Goal: Obtain resource: Obtain resource

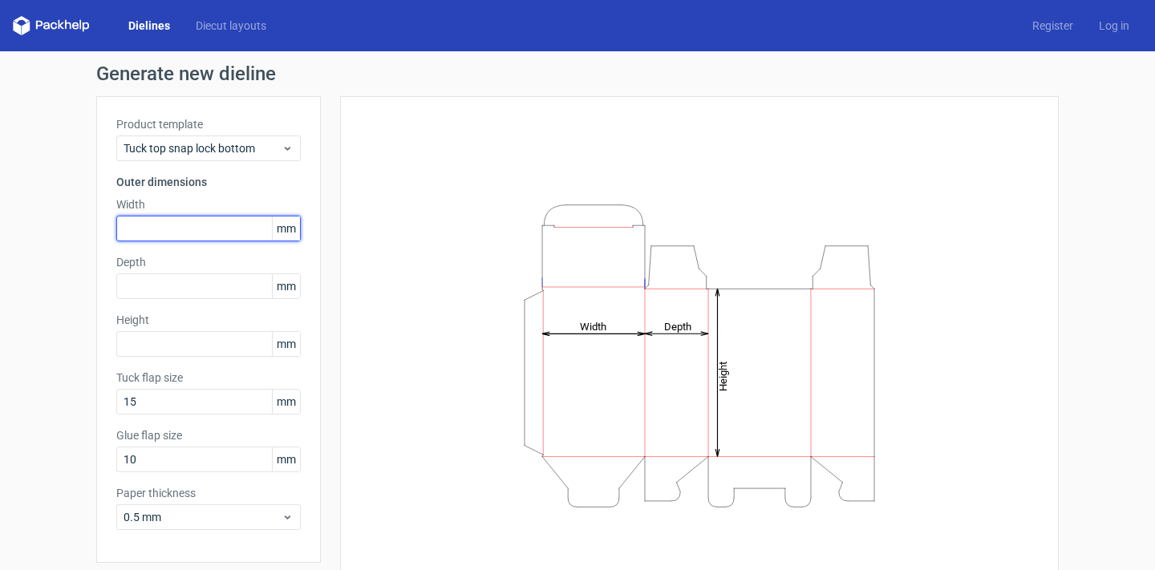
click at [184, 222] on input "text" at bounding box center [208, 229] width 185 height 26
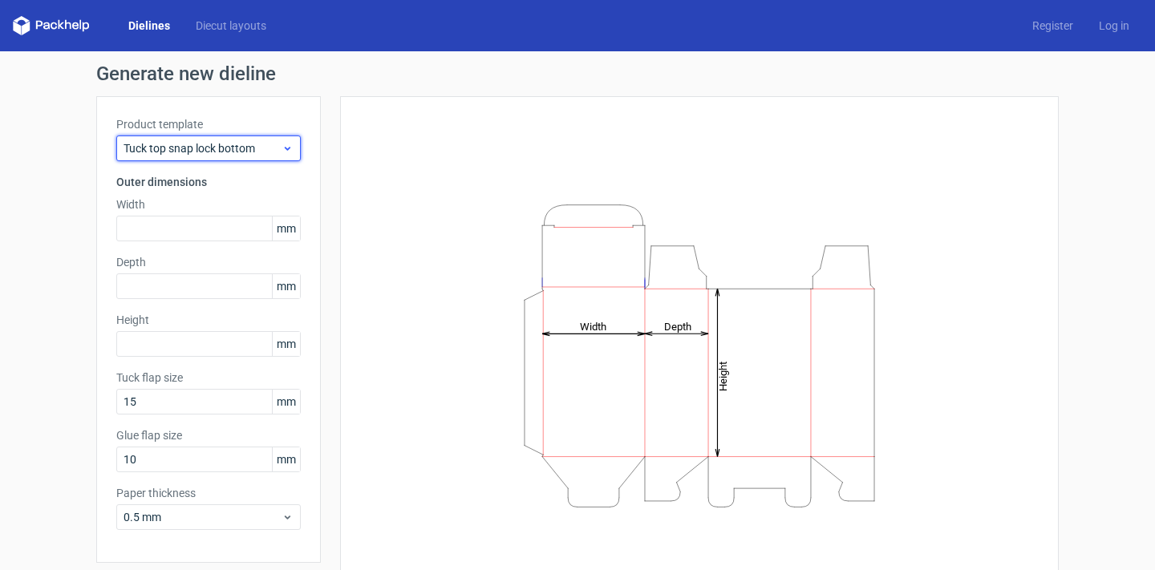
click at [220, 153] on span "Tuck top snap lock bottom" at bounding box center [203, 148] width 158 height 16
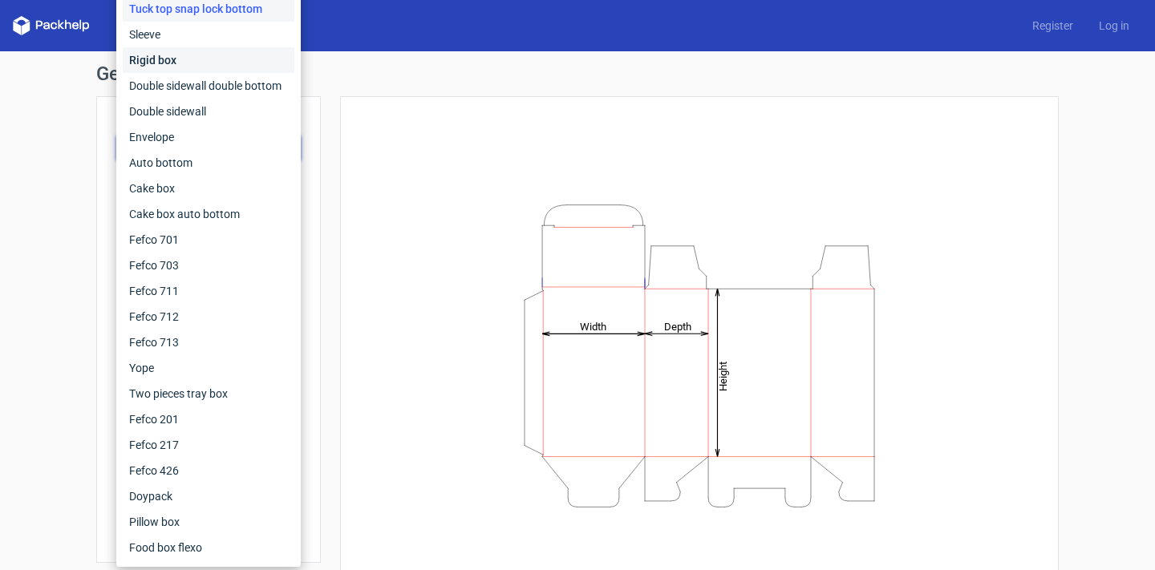
click at [212, 53] on div "Rigid box" at bounding box center [209, 60] width 172 height 26
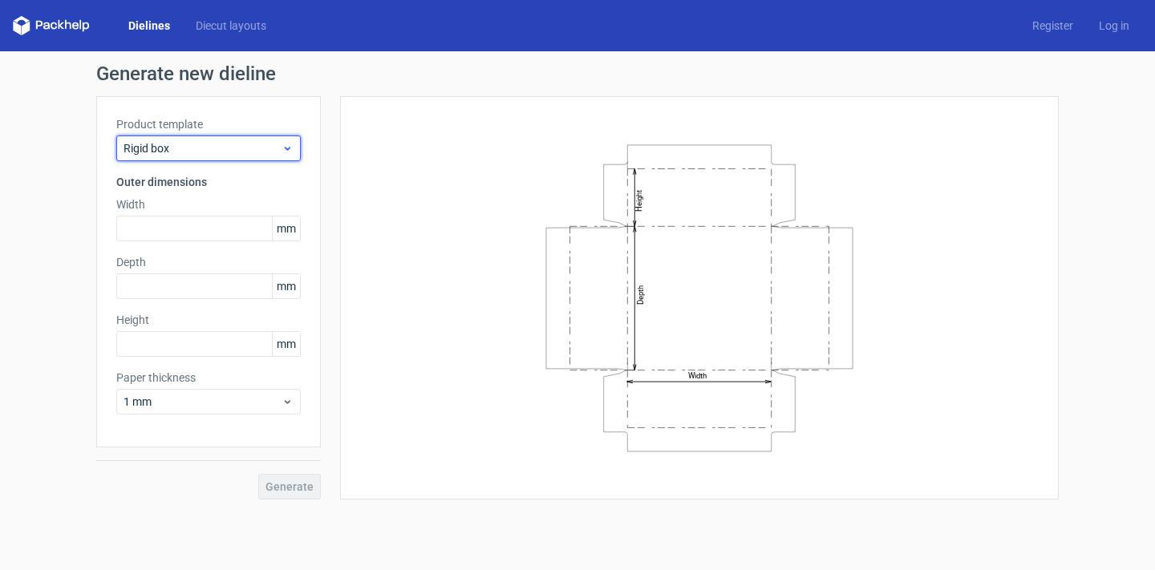
click at [193, 146] on span "Rigid box" at bounding box center [203, 148] width 158 height 16
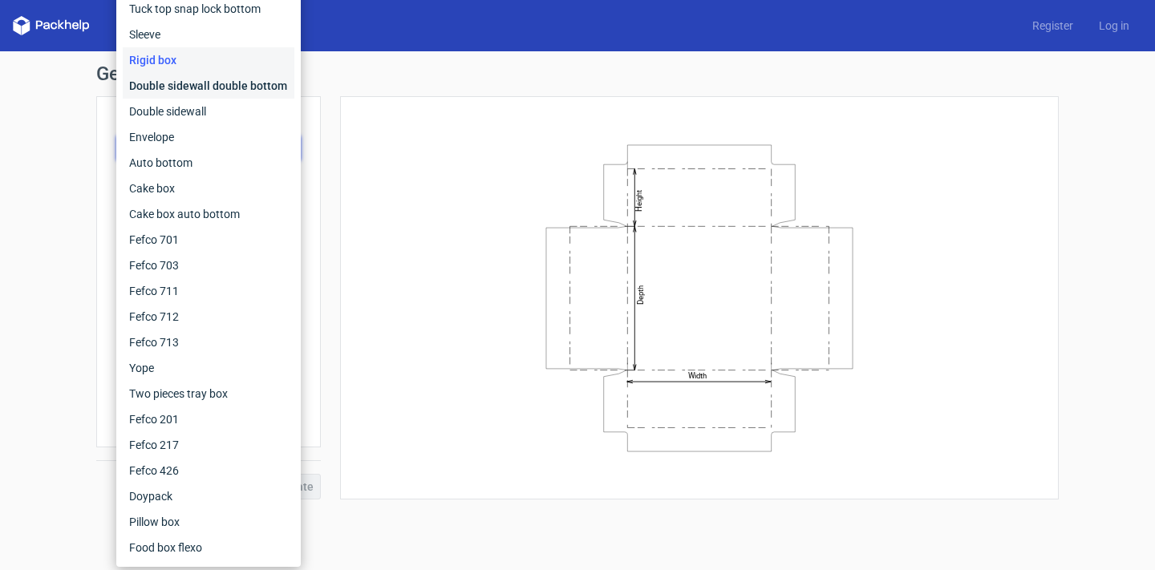
click at [205, 86] on div "Double sidewall double bottom" at bounding box center [209, 86] width 172 height 26
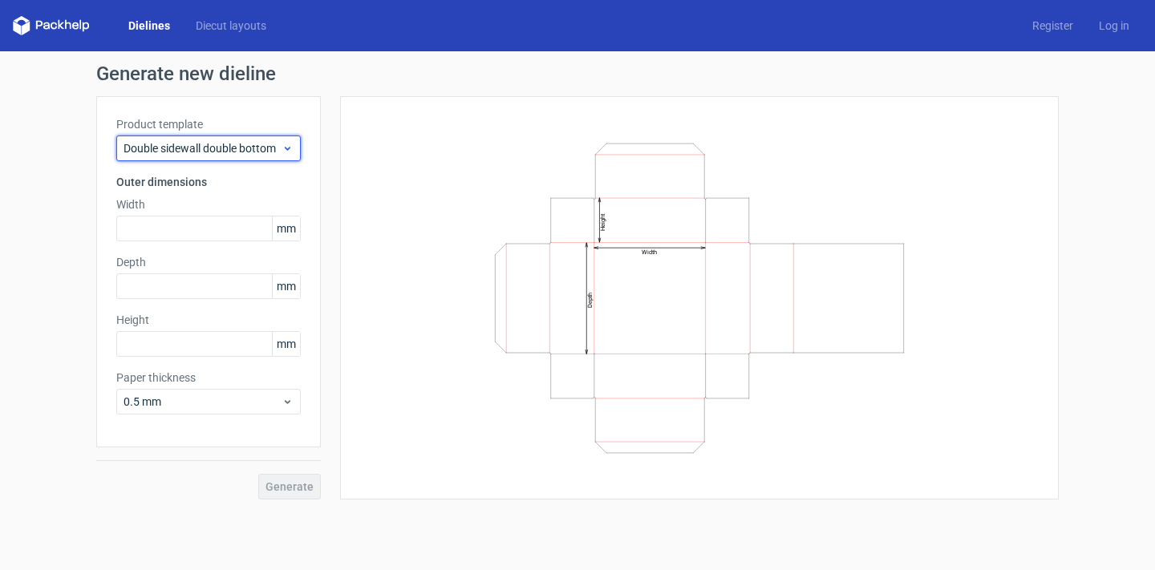
click at [234, 152] on span "Double sidewall double bottom" at bounding box center [203, 148] width 158 height 16
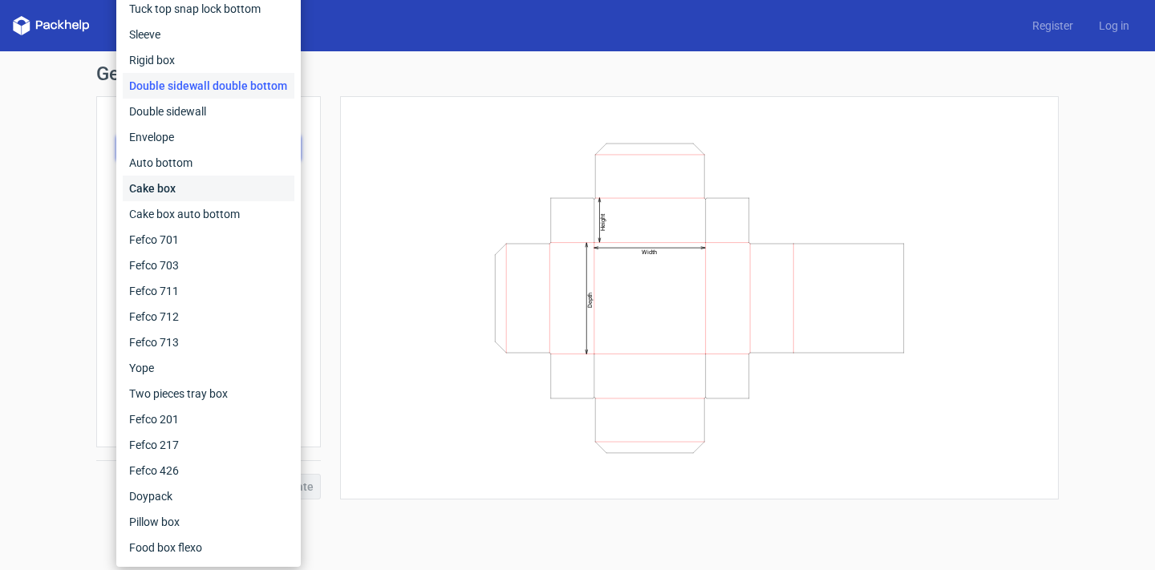
click at [222, 193] on div "Cake box" at bounding box center [209, 189] width 172 height 26
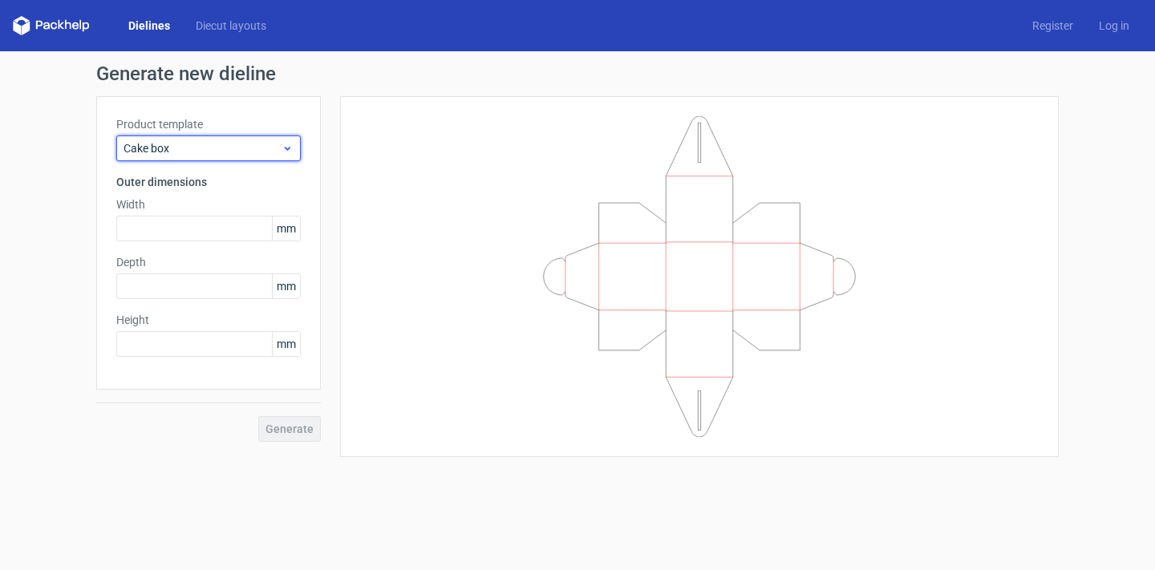
click at [224, 141] on span "Cake box" at bounding box center [203, 148] width 158 height 16
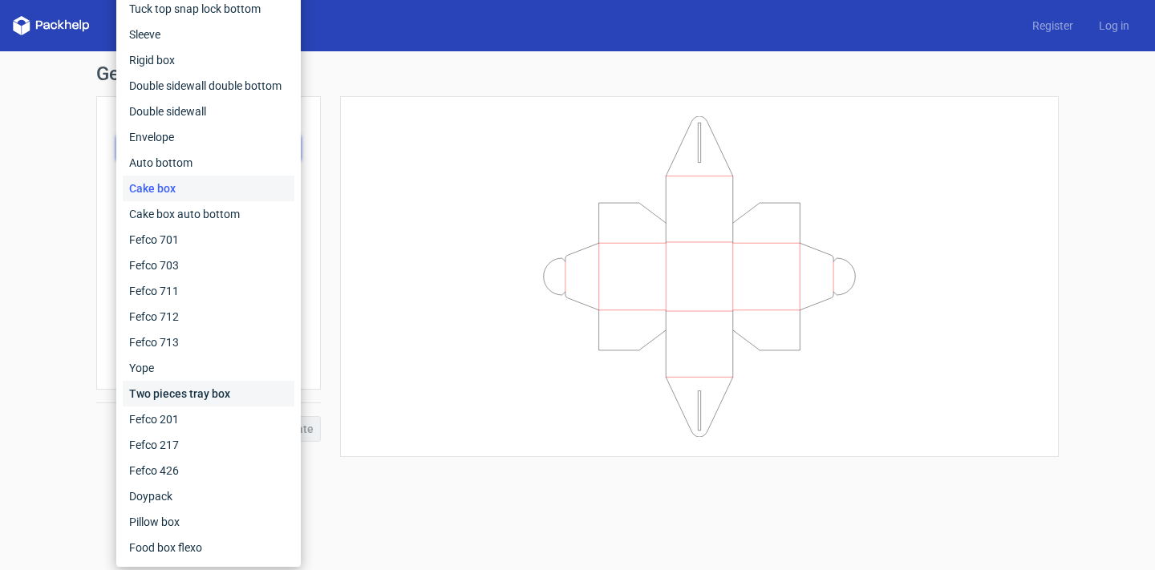
click at [186, 388] on div "Two pieces tray box" at bounding box center [209, 394] width 172 height 26
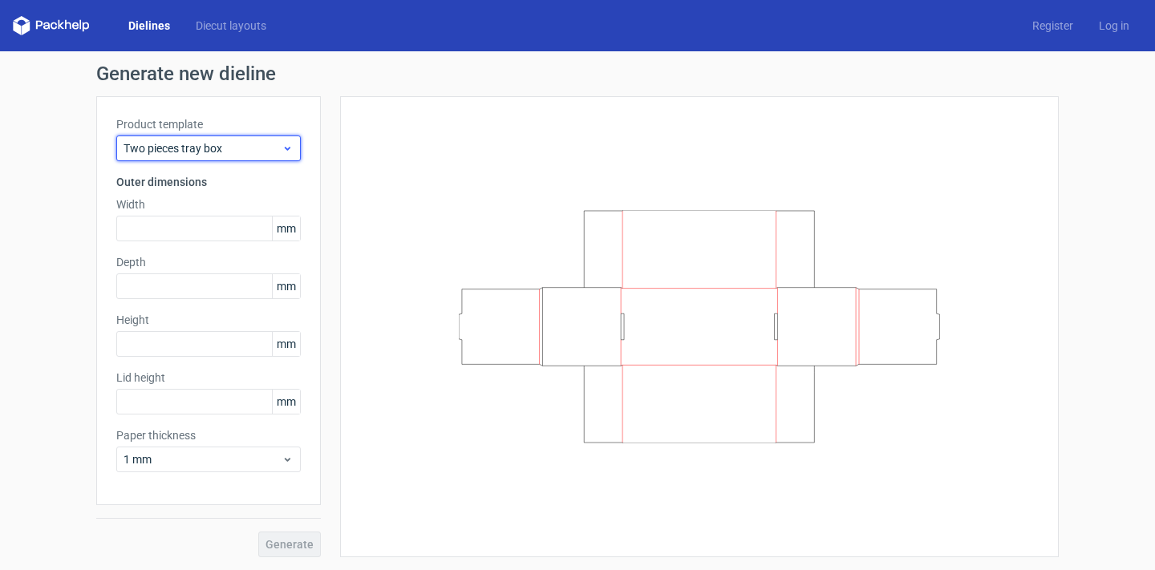
click at [216, 144] on span "Two pieces tray box" at bounding box center [203, 148] width 158 height 16
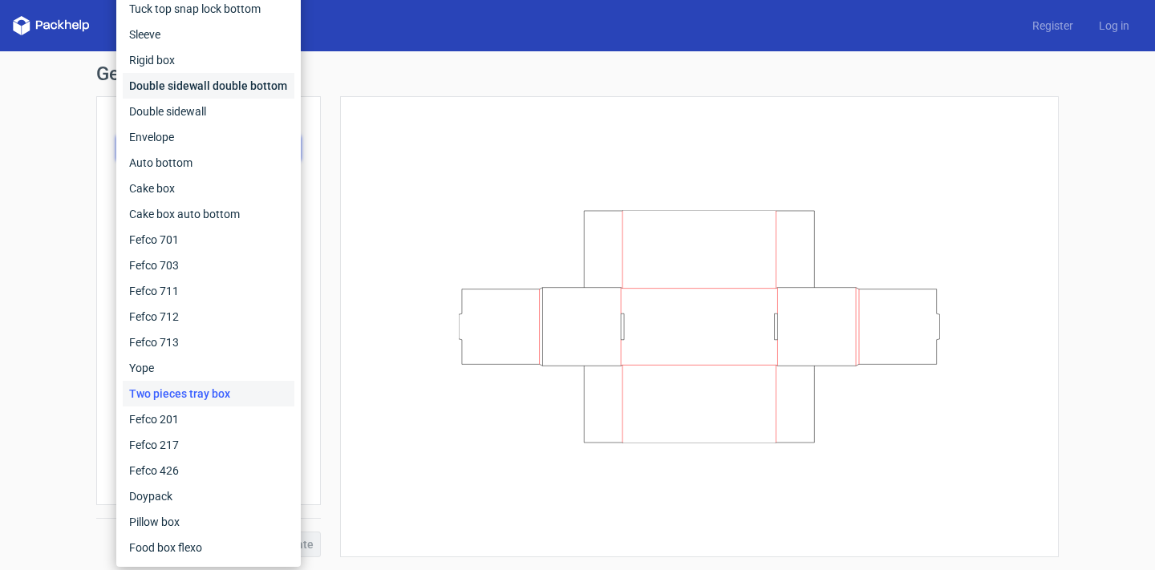
click at [182, 88] on div "Double sidewall double bottom" at bounding box center [209, 86] width 172 height 26
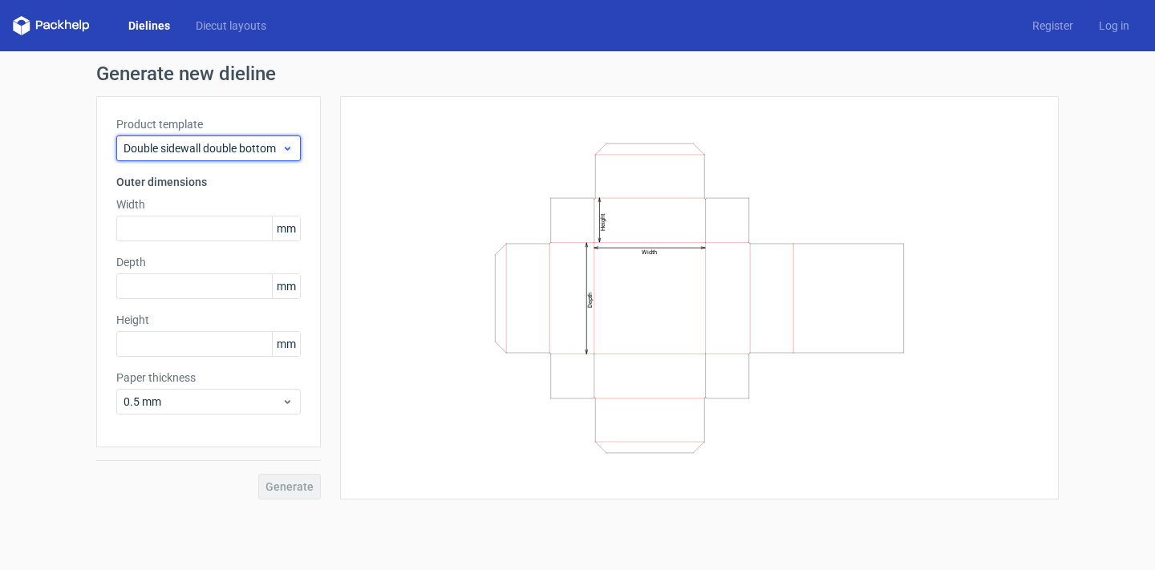
click at [198, 140] on span "Double sidewall double bottom" at bounding box center [203, 148] width 158 height 16
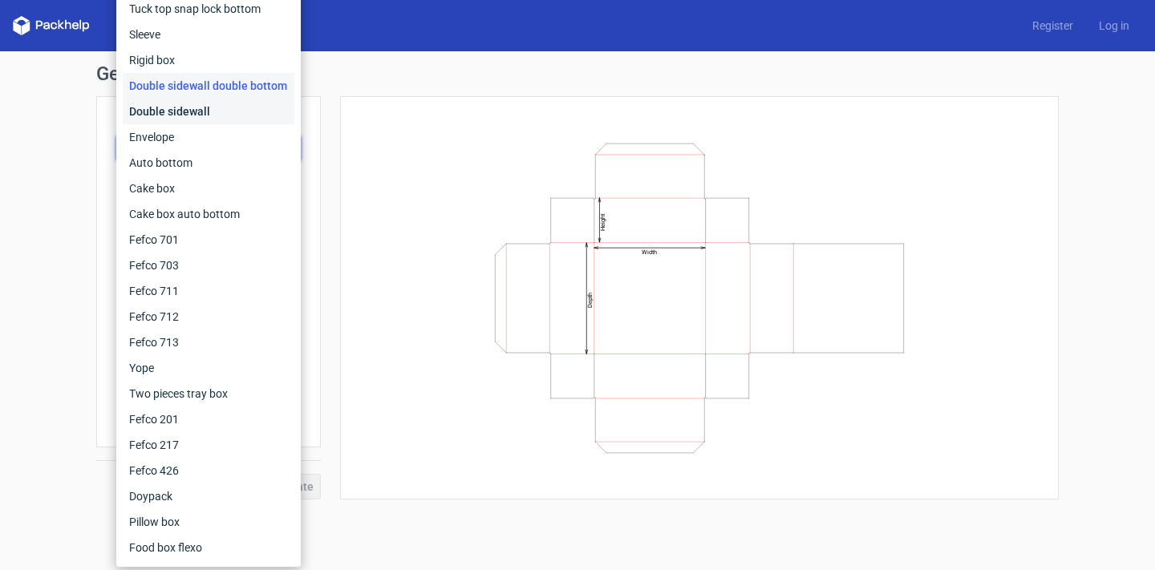
click at [206, 104] on div "Double sidewall" at bounding box center [209, 112] width 172 height 26
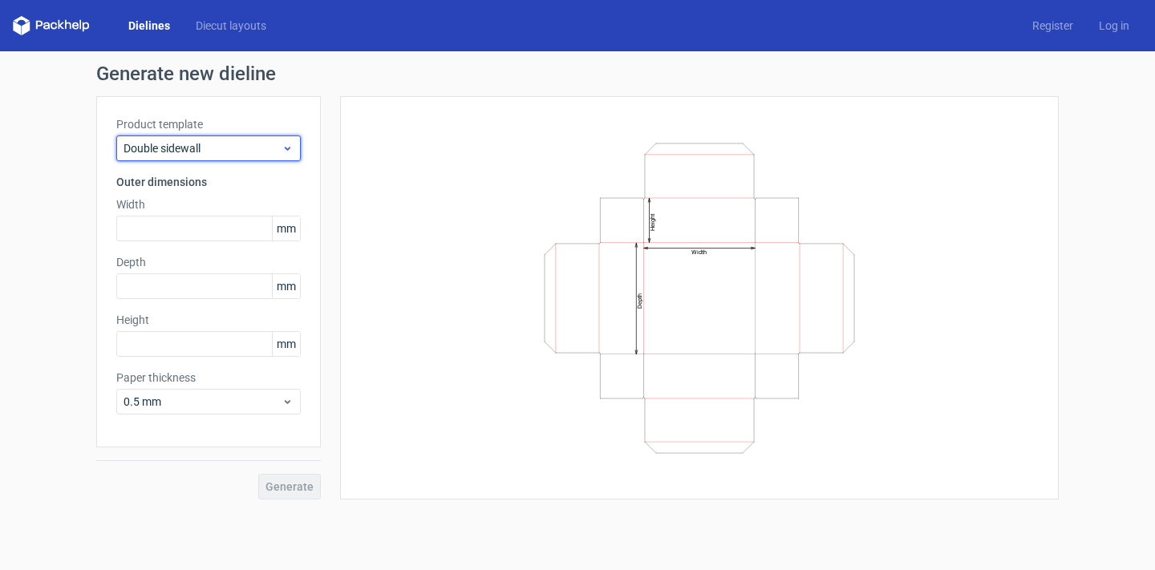
click at [177, 149] on span "Double sidewall" at bounding box center [203, 148] width 158 height 16
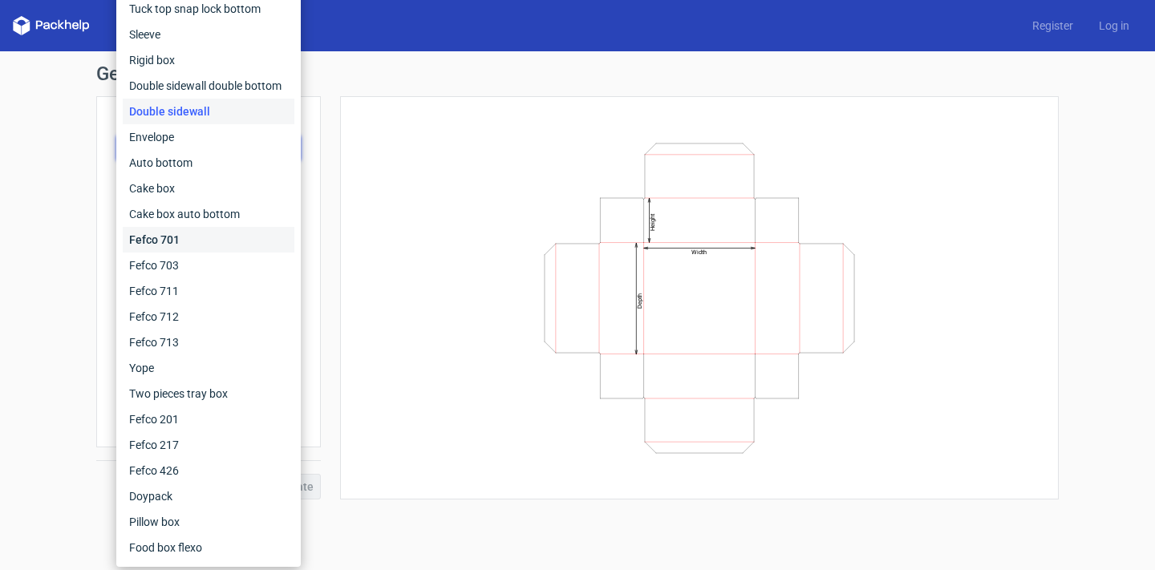
click at [223, 239] on div "Fefco 701" at bounding box center [209, 240] width 172 height 26
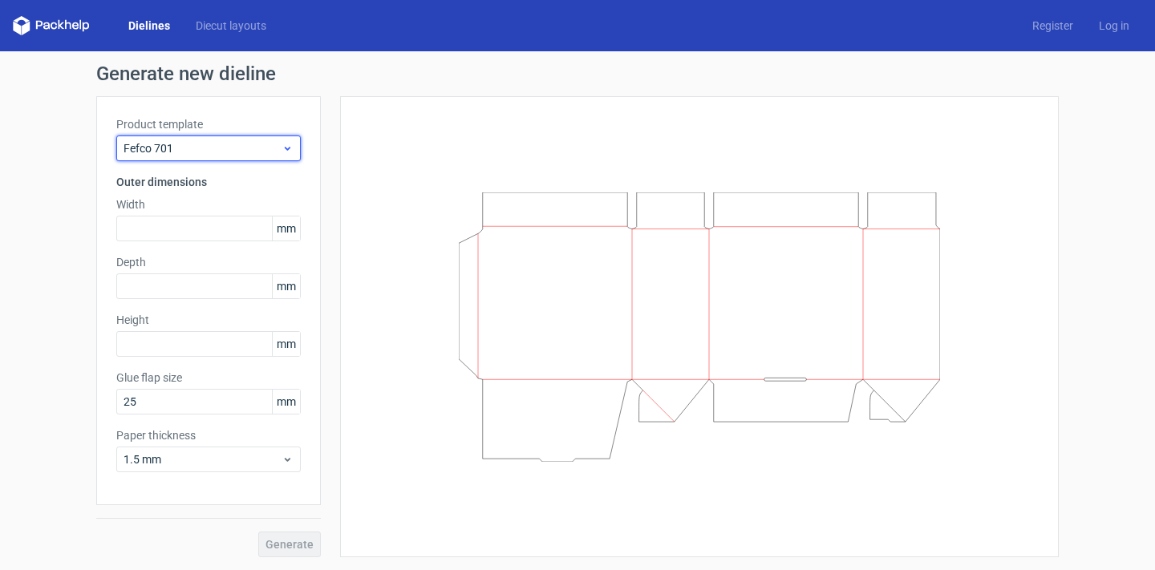
click at [210, 146] on span "Fefco 701" at bounding box center [203, 148] width 158 height 16
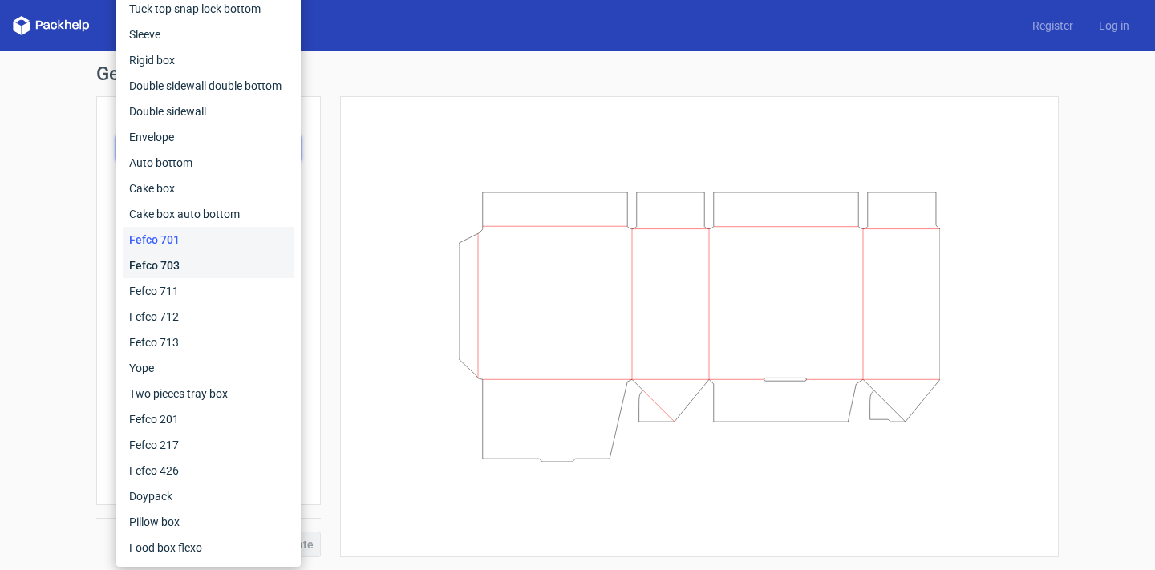
click at [177, 266] on div "Fefco 703" at bounding box center [209, 266] width 172 height 26
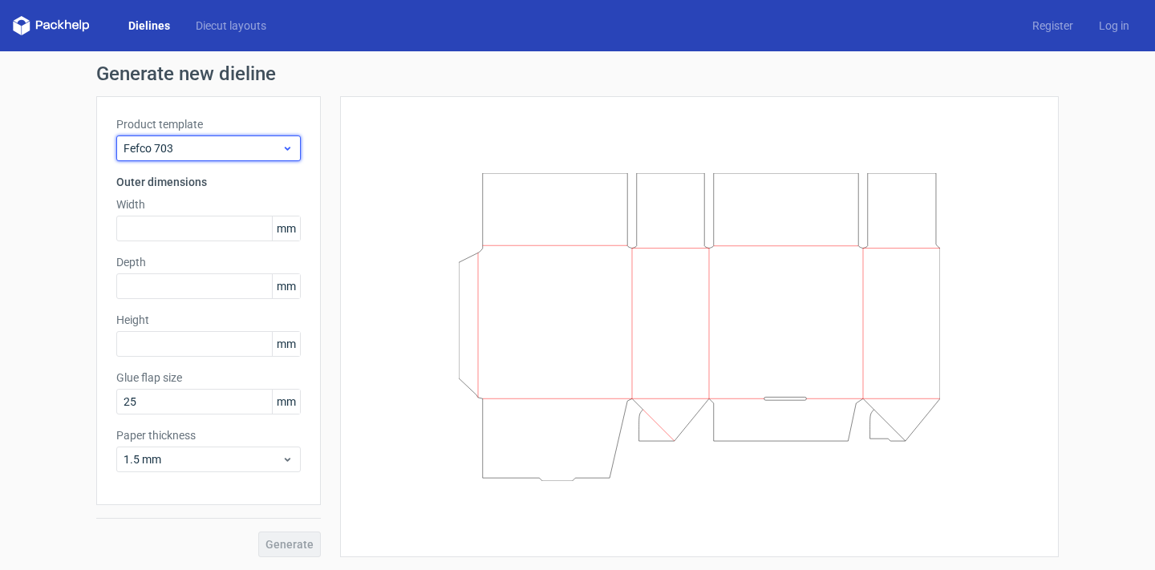
click at [213, 152] on span "Fefco 703" at bounding box center [203, 148] width 158 height 16
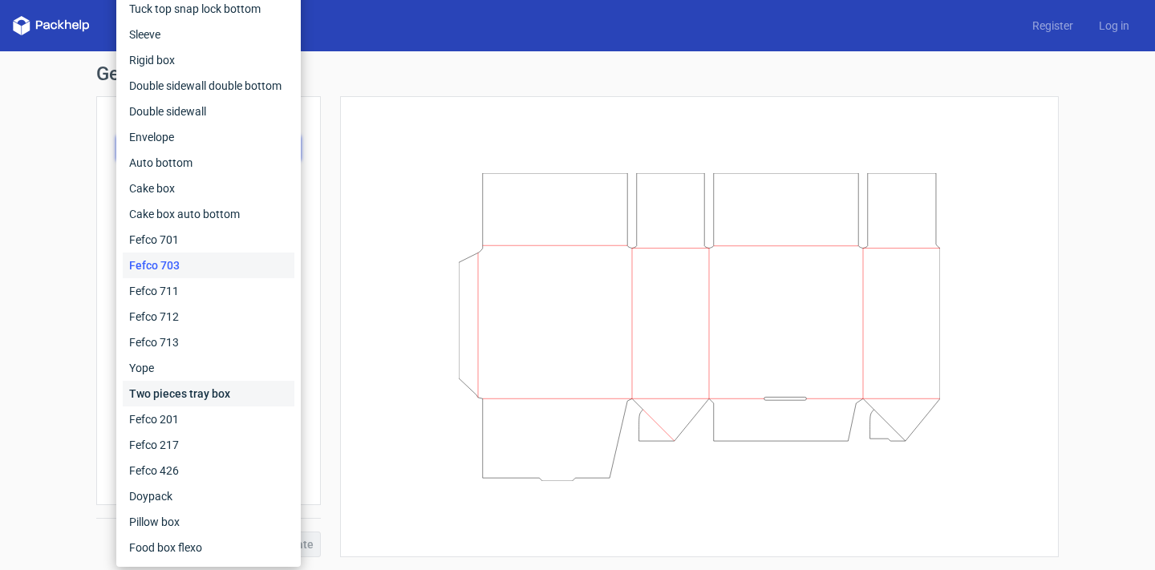
click at [195, 393] on div "Two pieces tray box" at bounding box center [209, 394] width 172 height 26
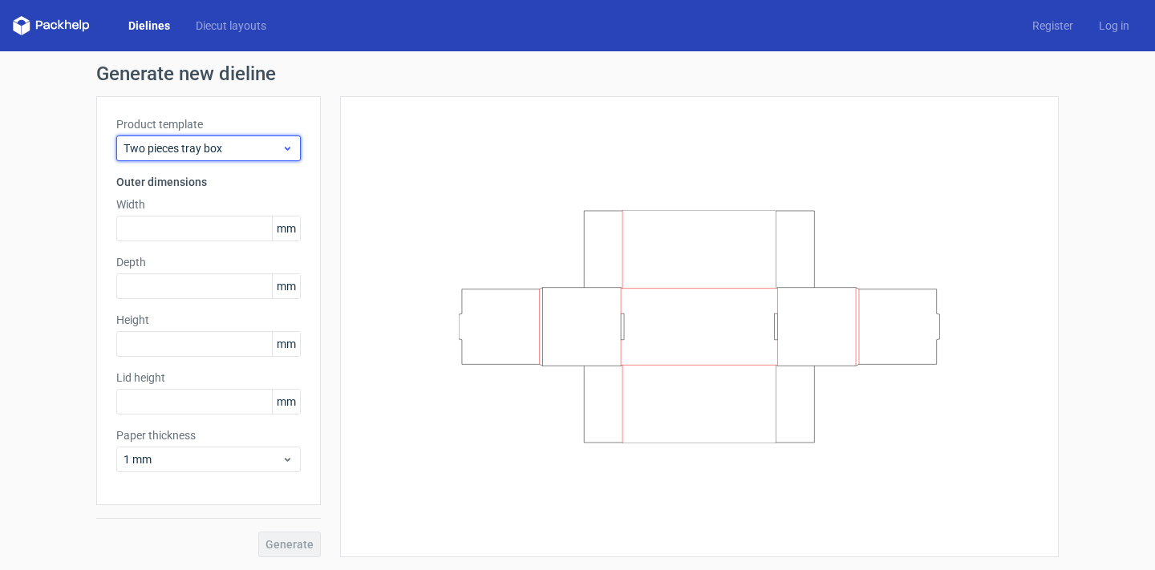
click at [258, 151] on span "Two pieces tray box" at bounding box center [203, 148] width 158 height 16
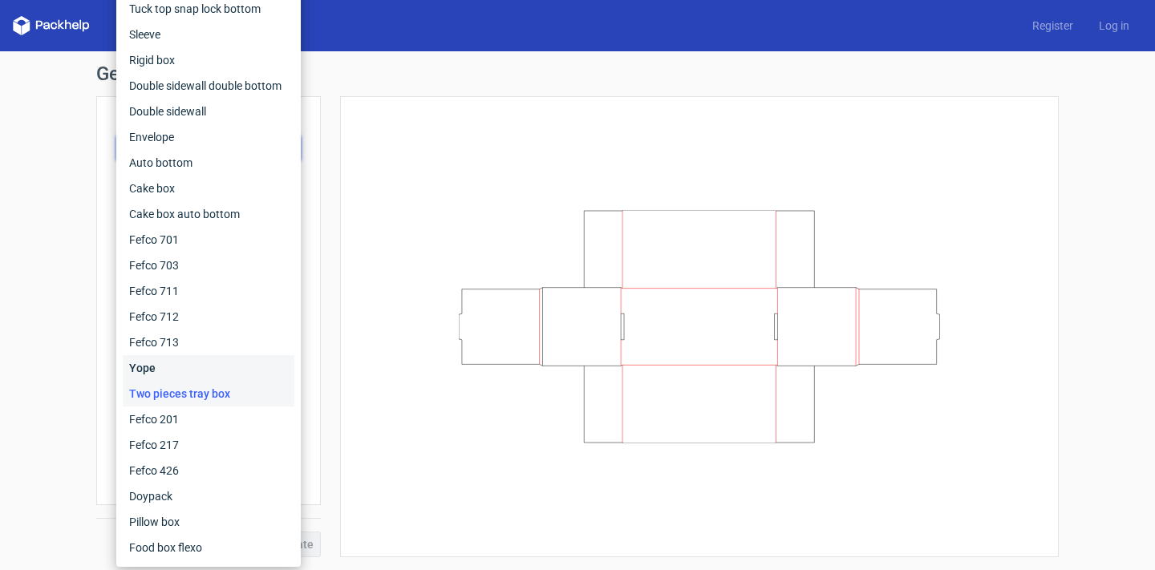
click at [191, 365] on div "Yope" at bounding box center [209, 368] width 172 height 26
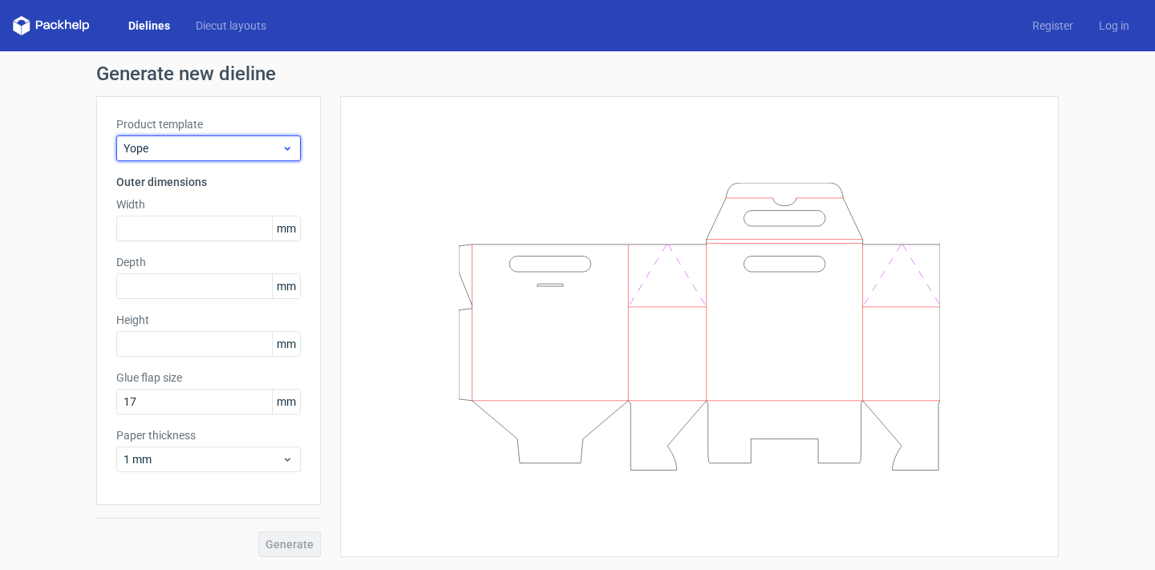
click at [225, 147] on span "Yope" at bounding box center [203, 148] width 158 height 16
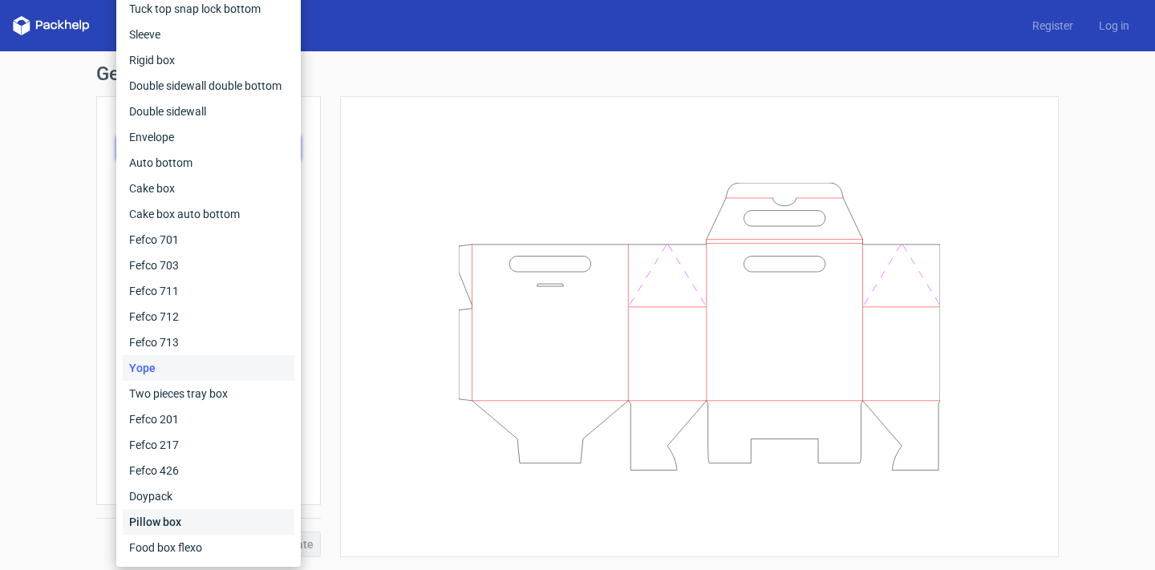
click at [199, 521] on div "Pillow box" at bounding box center [209, 522] width 172 height 26
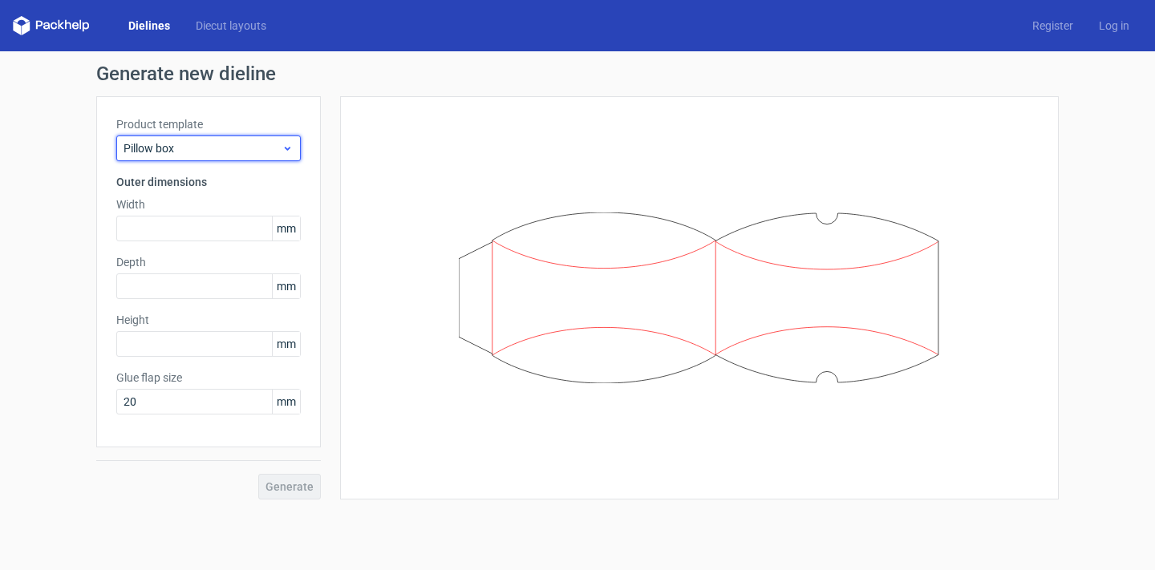
click at [254, 143] on span "Pillow box" at bounding box center [203, 148] width 158 height 16
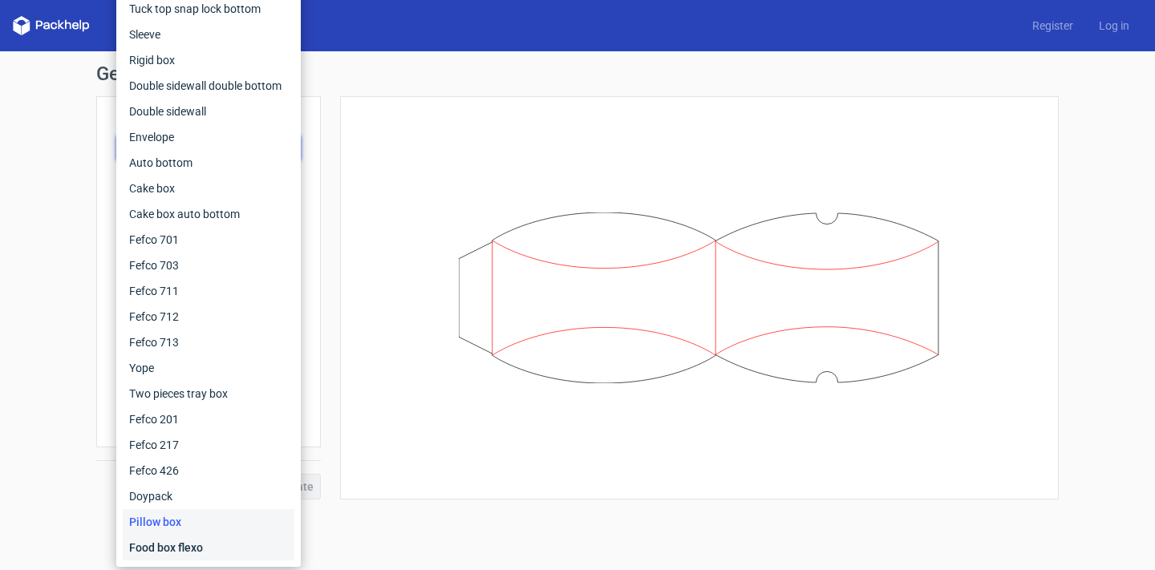
click at [198, 542] on div "Food box flexo" at bounding box center [209, 548] width 172 height 26
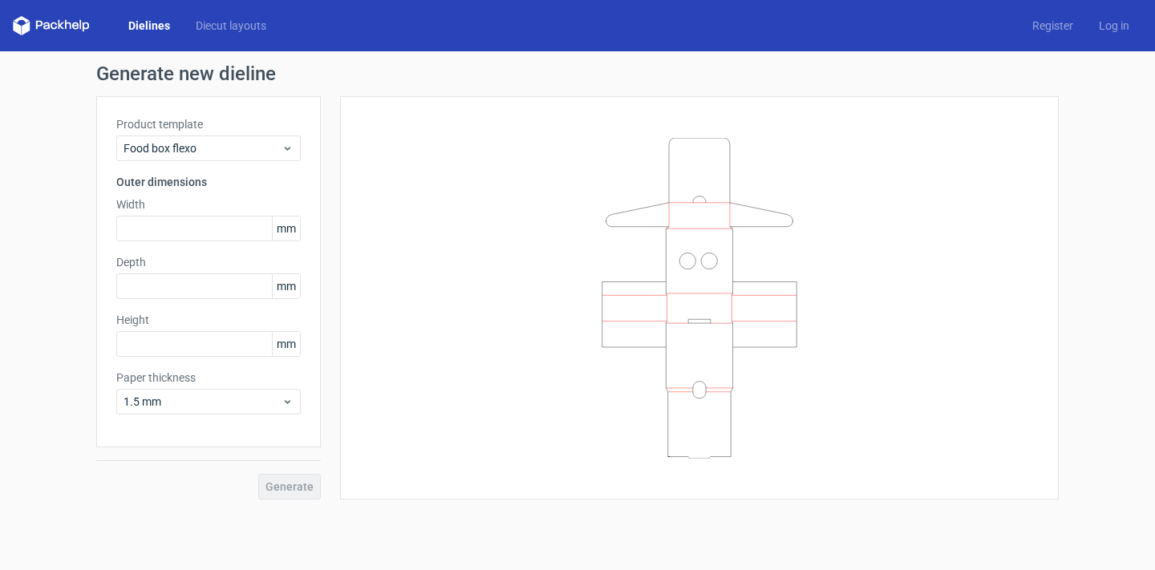
click at [209, 162] on div "Product template Food box flexo Outer dimensions Width mm Depth mm Height mm Pa…" at bounding box center [208, 271] width 225 height 351
click at [212, 159] on div "Food box flexo" at bounding box center [208, 149] width 185 height 26
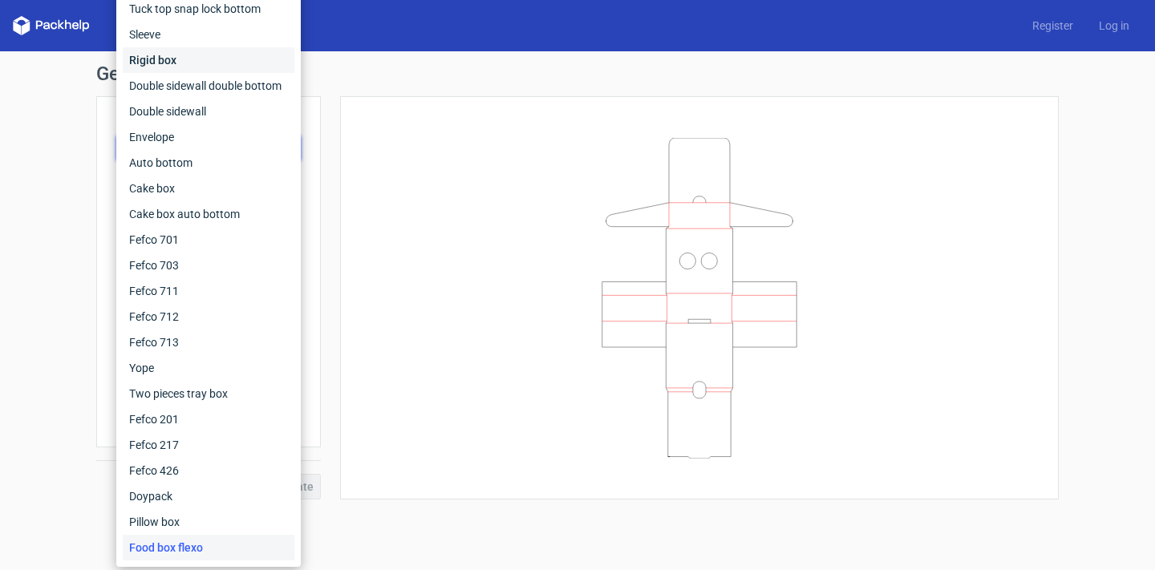
click at [189, 48] on div "Rigid box" at bounding box center [209, 60] width 172 height 26
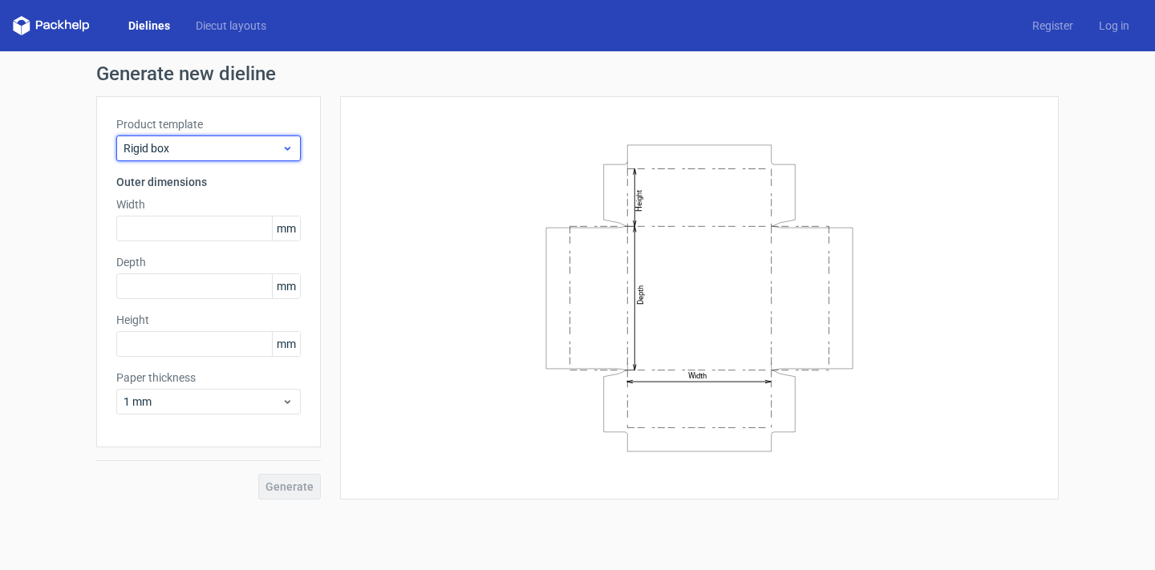
click at [217, 149] on span "Rigid box" at bounding box center [203, 148] width 158 height 16
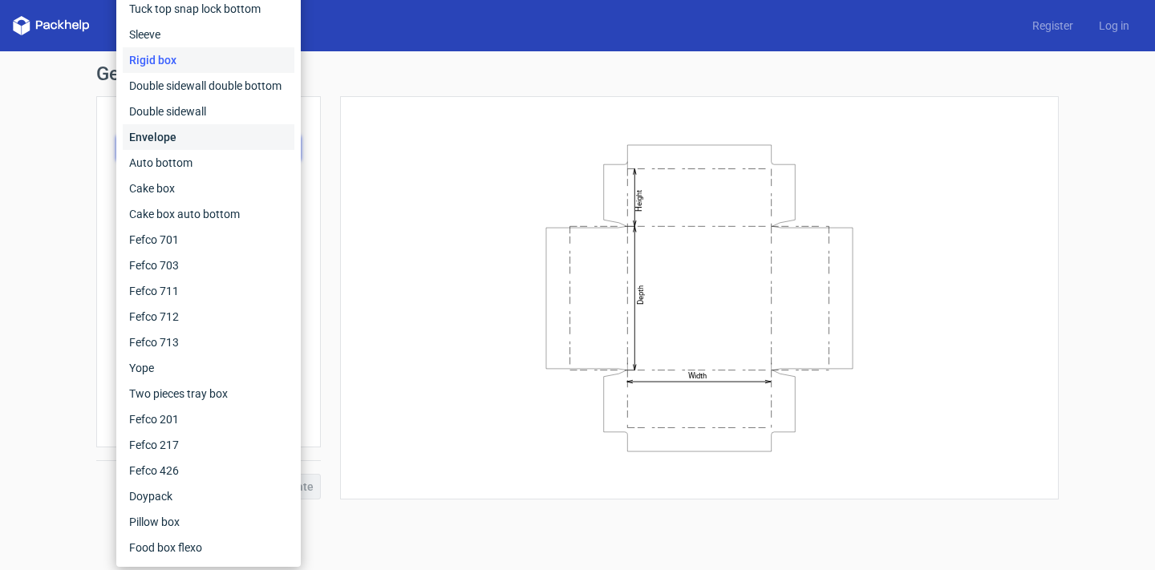
click at [217, 136] on div "Envelope" at bounding box center [209, 137] width 172 height 26
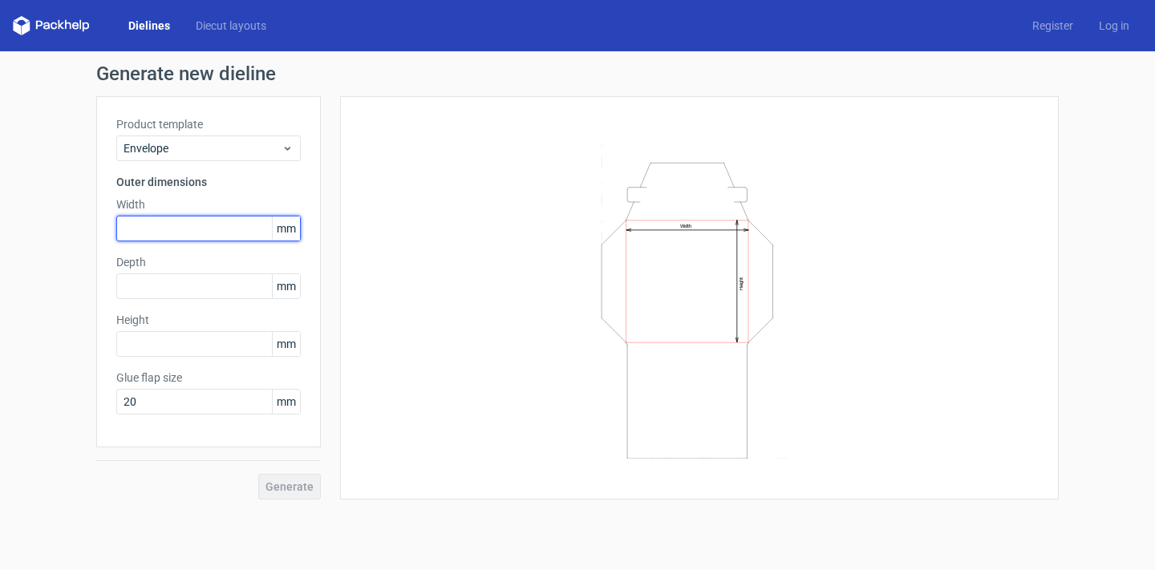
click at [173, 229] on input "text" at bounding box center [208, 229] width 185 height 26
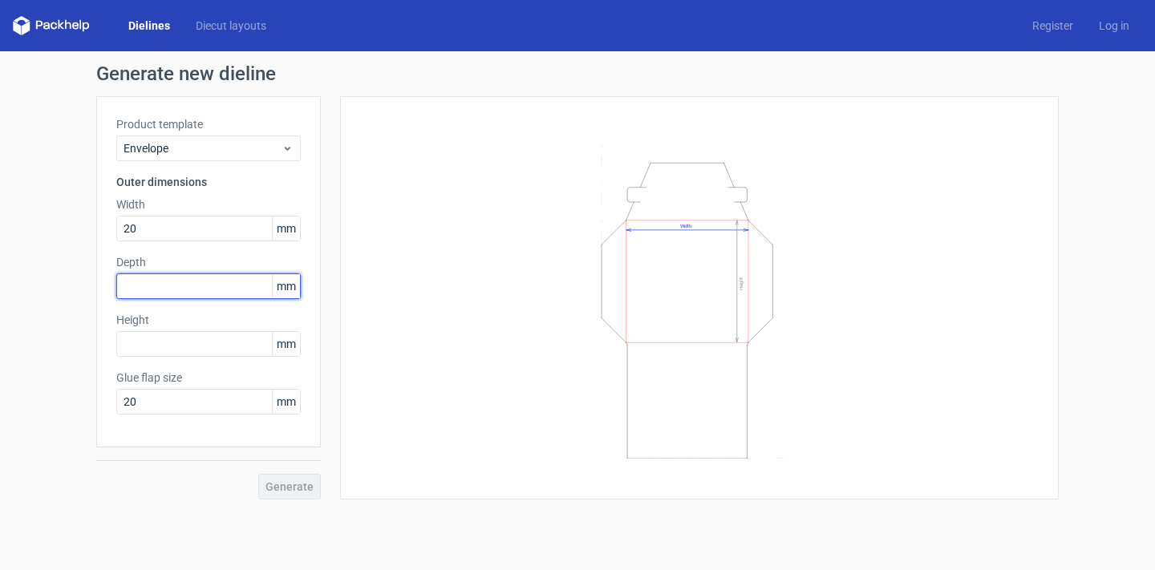
click at [177, 284] on div "Depth mm" at bounding box center [208, 276] width 185 height 45
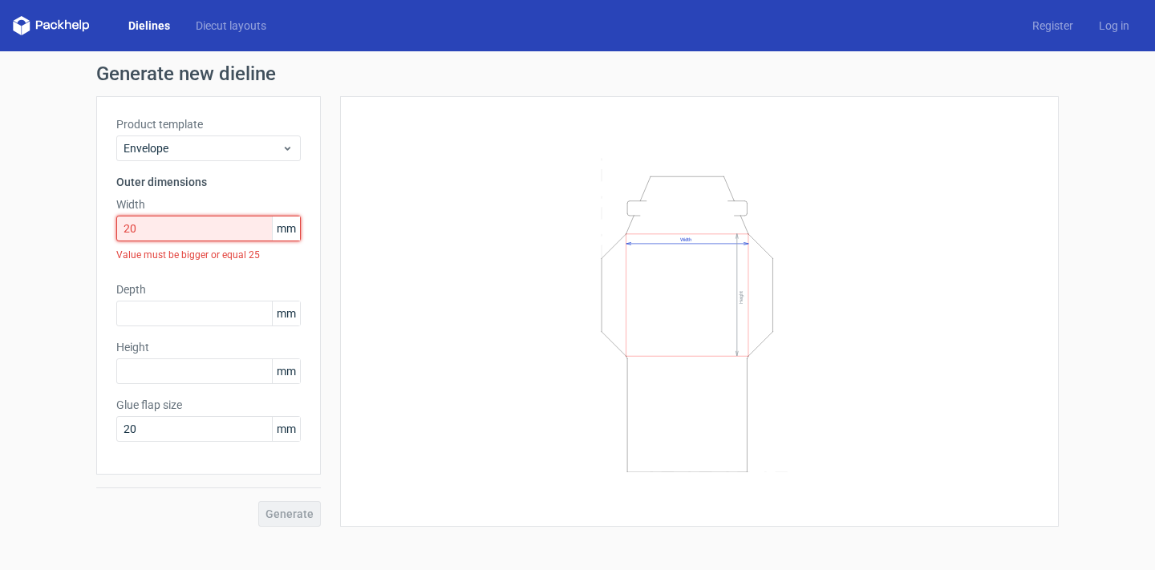
click at [177, 221] on input "20" at bounding box center [208, 229] width 185 height 26
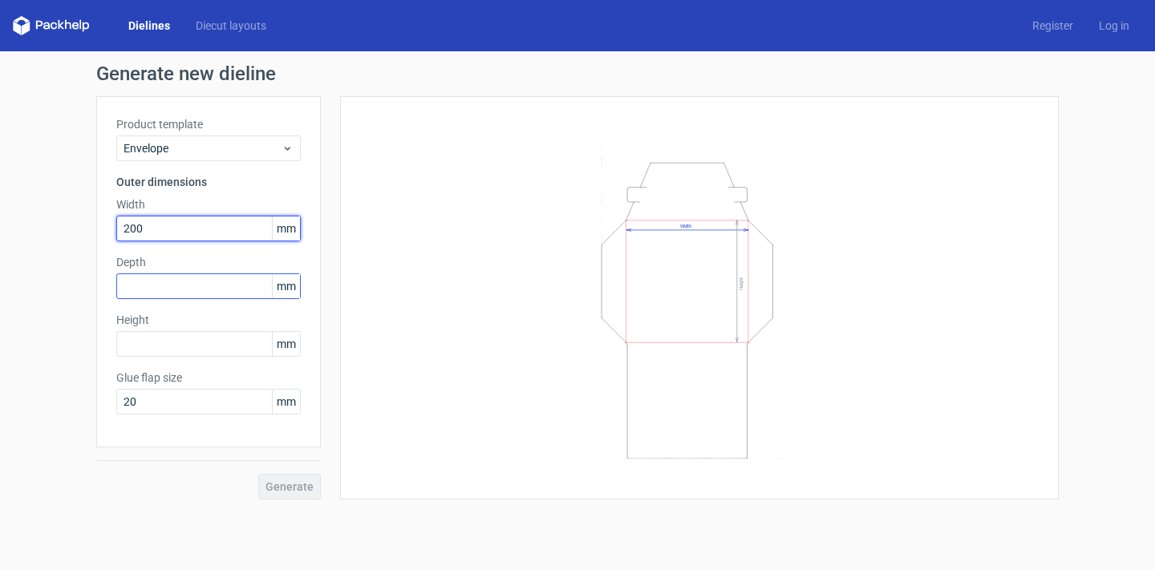
type input "200"
click at [171, 285] on input "text" at bounding box center [208, 287] width 185 height 26
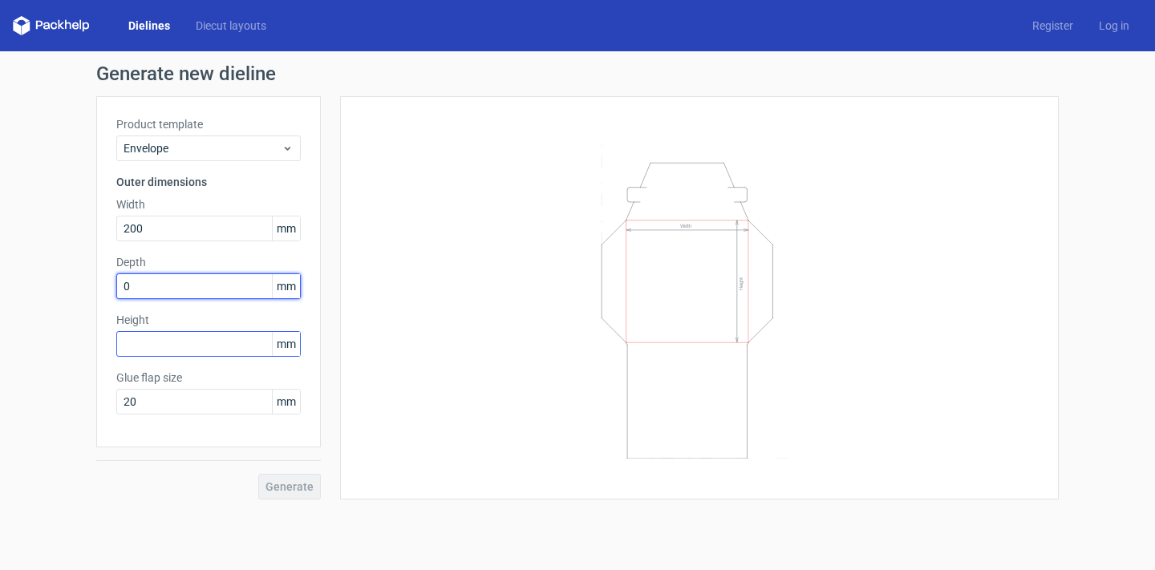
type input "0"
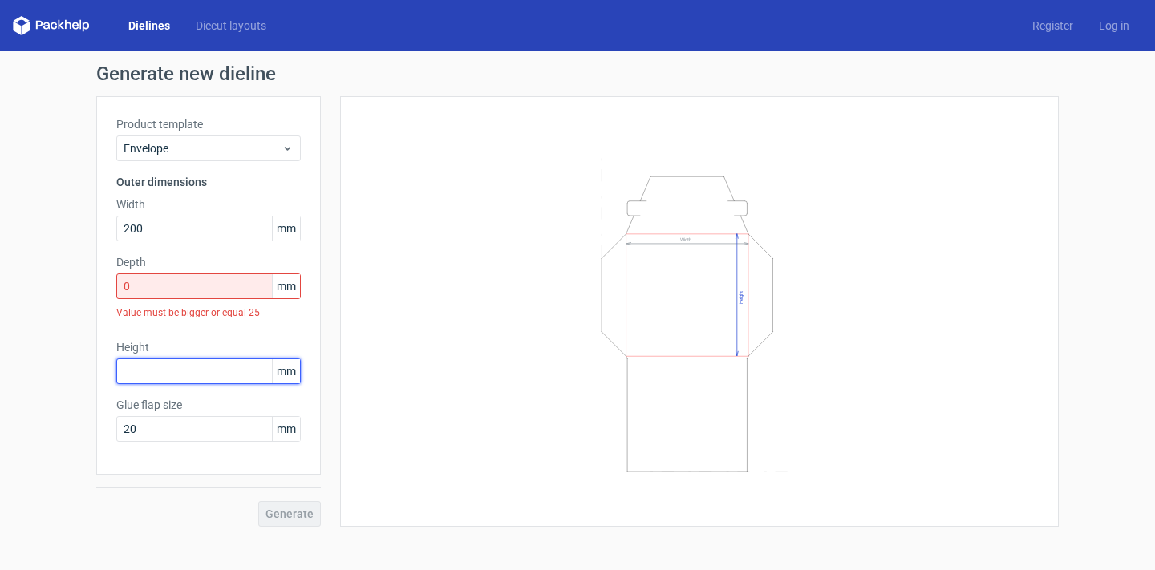
click at [225, 351] on div "Height mm" at bounding box center [208, 361] width 185 height 45
click at [198, 288] on input "0" at bounding box center [208, 287] width 185 height 26
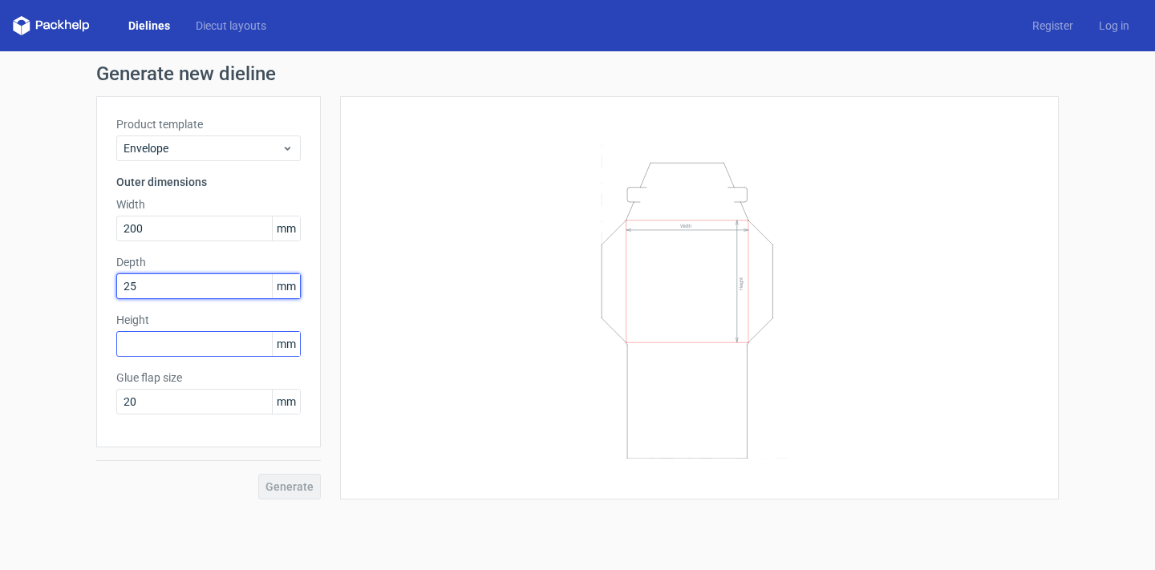
type input "25"
click at [184, 351] on input "text" at bounding box center [208, 344] width 185 height 26
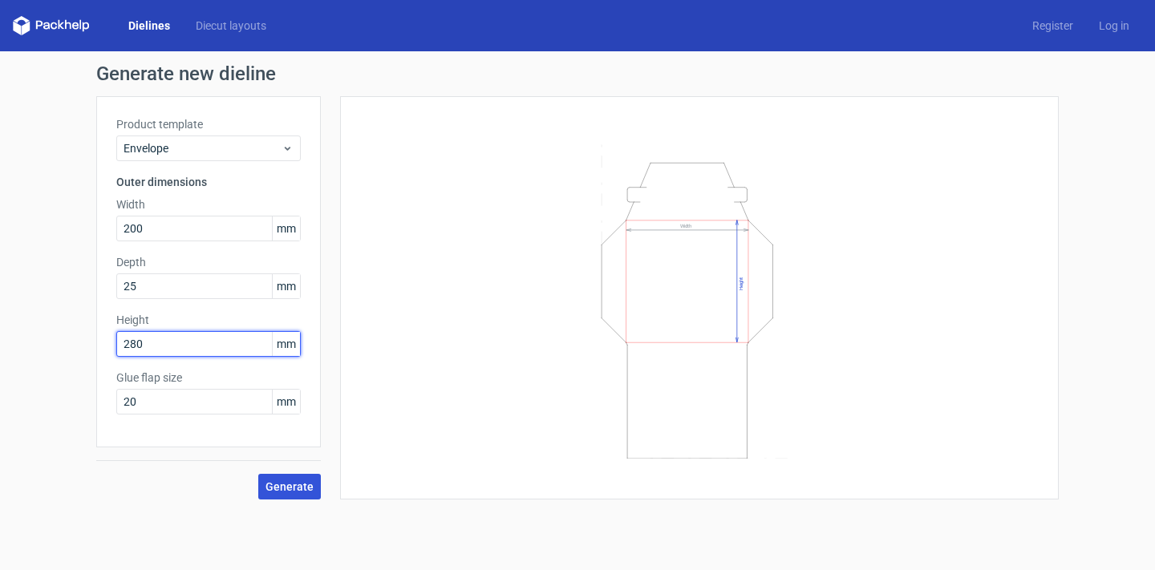
type input "280"
click at [277, 484] on span "Generate" at bounding box center [290, 486] width 48 height 11
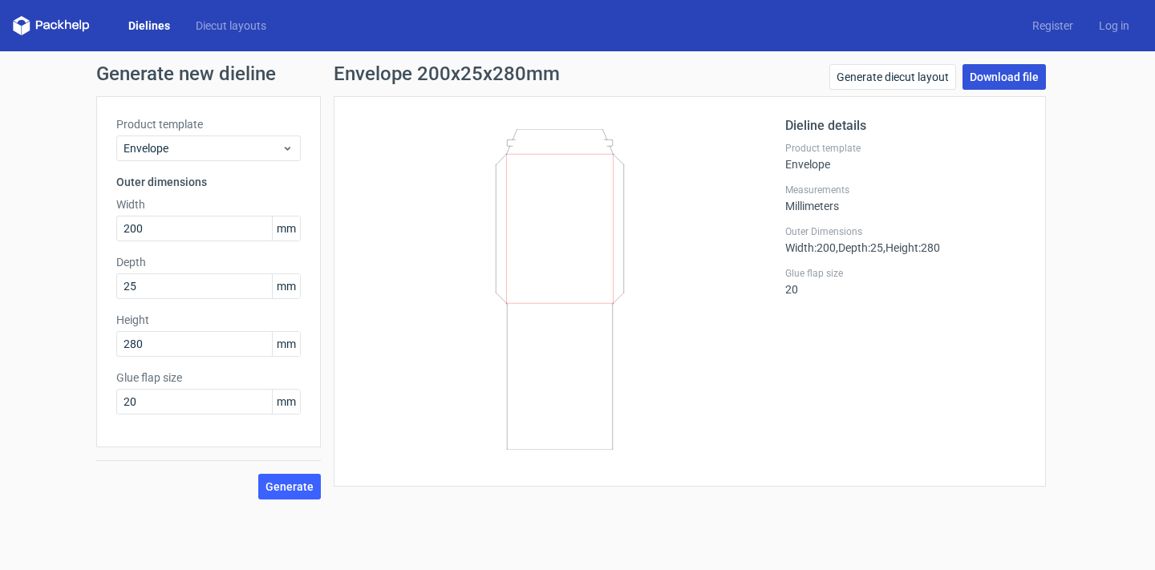
click at [988, 71] on link "Download file" at bounding box center [1004, 77] width 83 height 26
click at [732, 70] on div "Envelope 200x25x280mm Generate diecut layout Download file" at bounding box center [690, 80] width 712 height 32
click at [879, 74] on link "Generate diecut layout" at bounding box center [893, 77] width 127 height 26
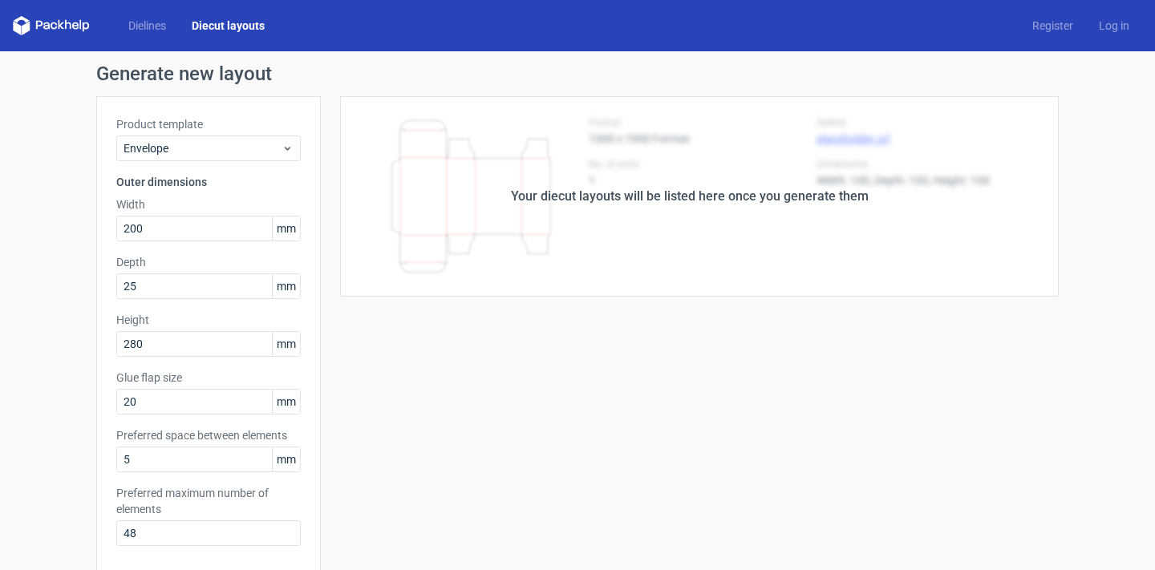
click at [728, 234] on div "Your diecut layouts will be listed here once you generate them" at bounding box center [690, 196] width 738 height 201
click at [241, 25] on link "Diecut layouts" at bounding box center [228, 26] width 99 height 16
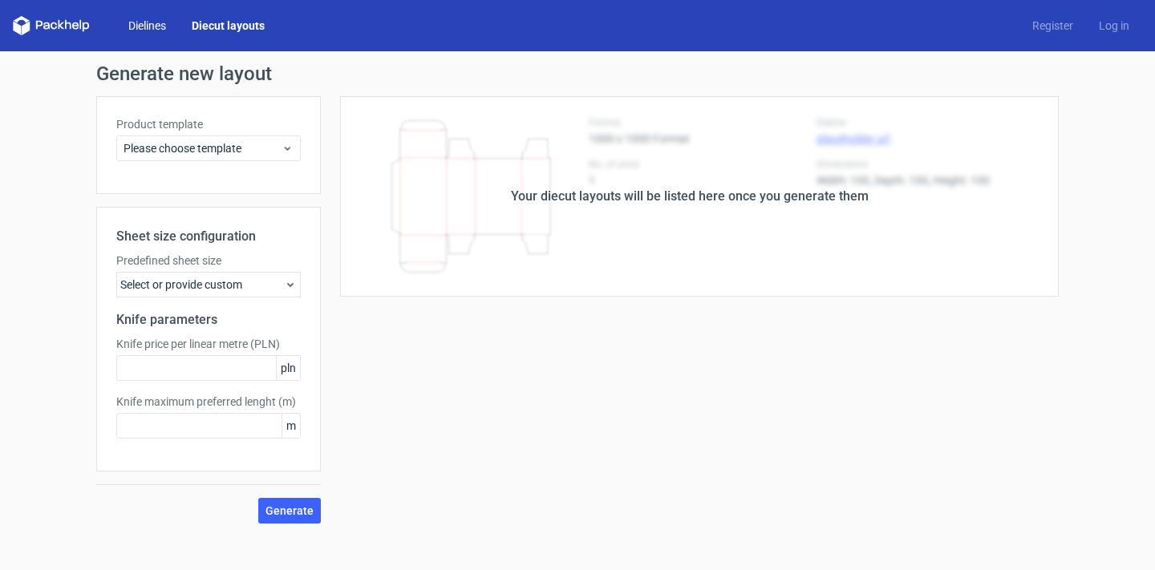
click at [136, 24] on link "Dielines" at bounding box center [147, 26] width 63 height 16
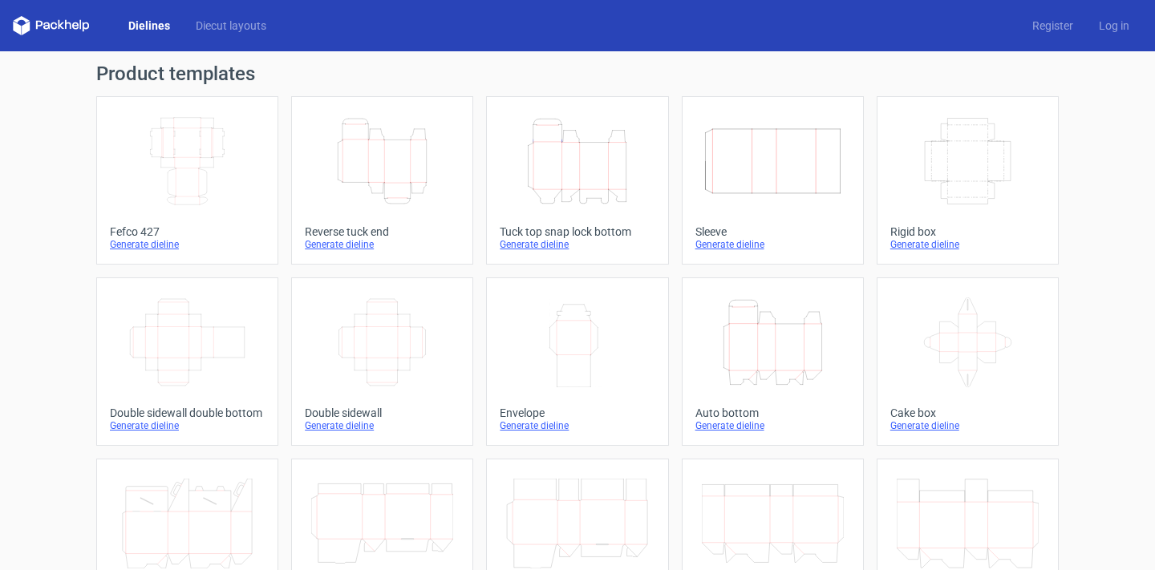
scroll to position [2, 0]
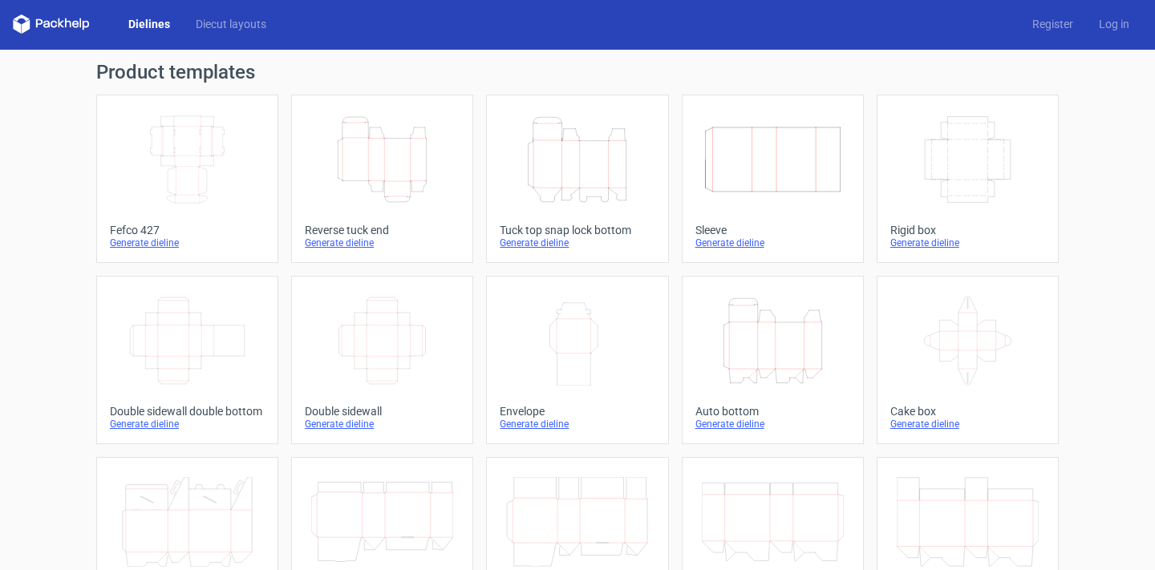
click at [972, 161] on icon "Width Depth Height" at bounding box center [968, 160] width 142 height 90
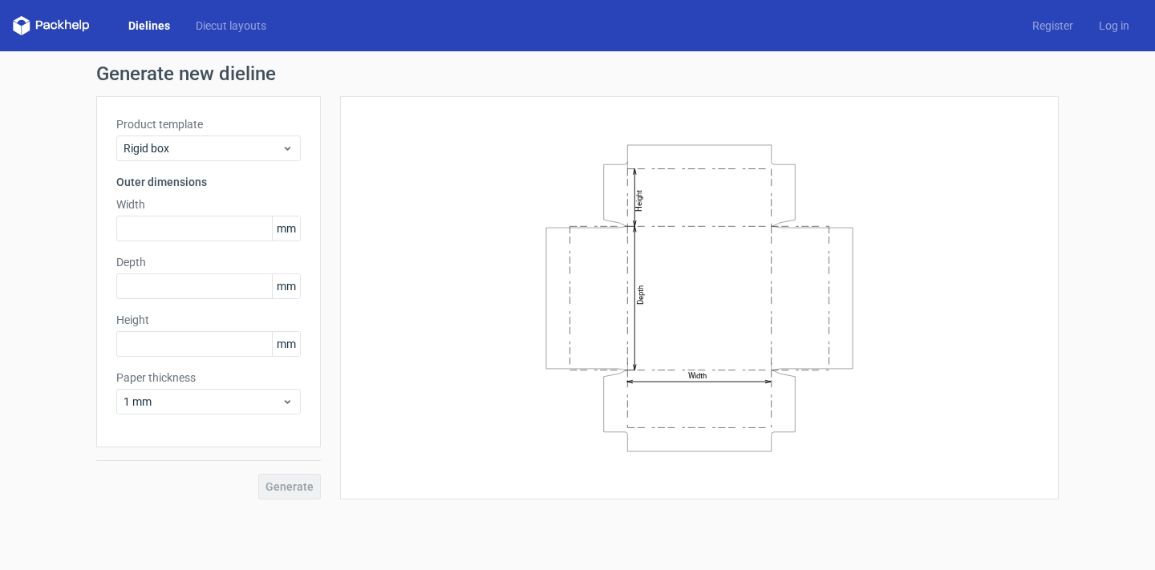
click at [152, 25] on link "Dielines" at bounding box center [149, 26] width 67 height 16
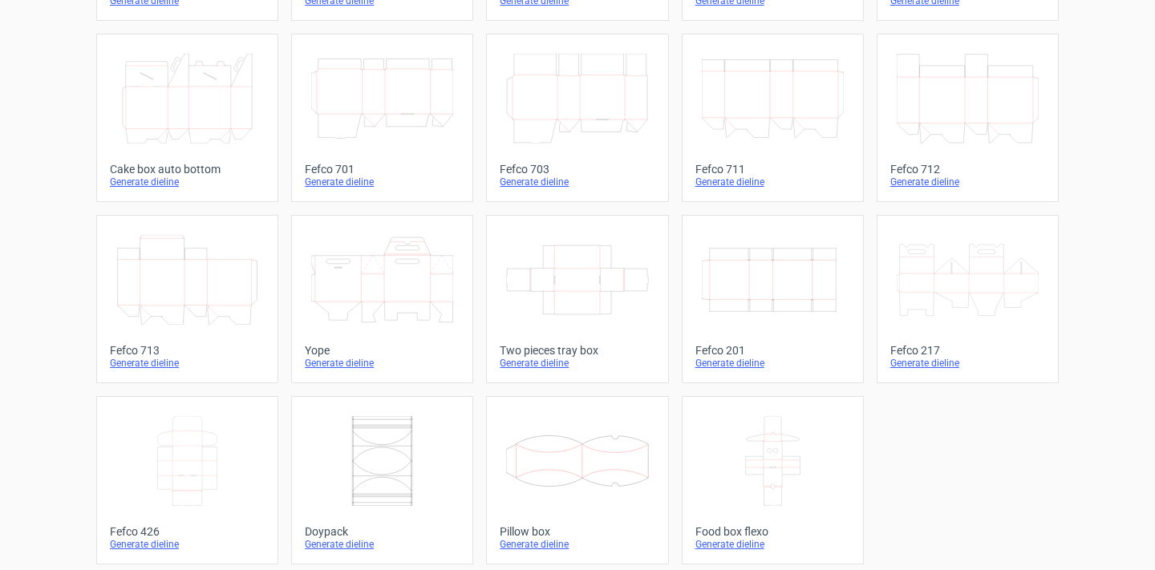
scroll to position [432, 0]
